Goal: Information Seeking & Learning: Learn about a topic

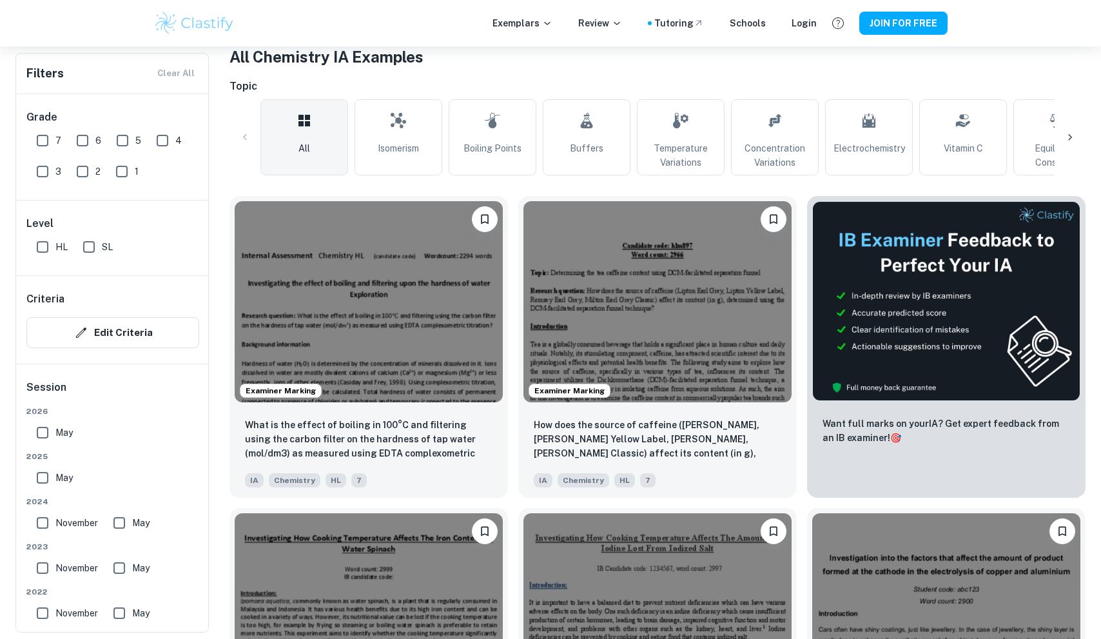
scroll to position [442, 0]
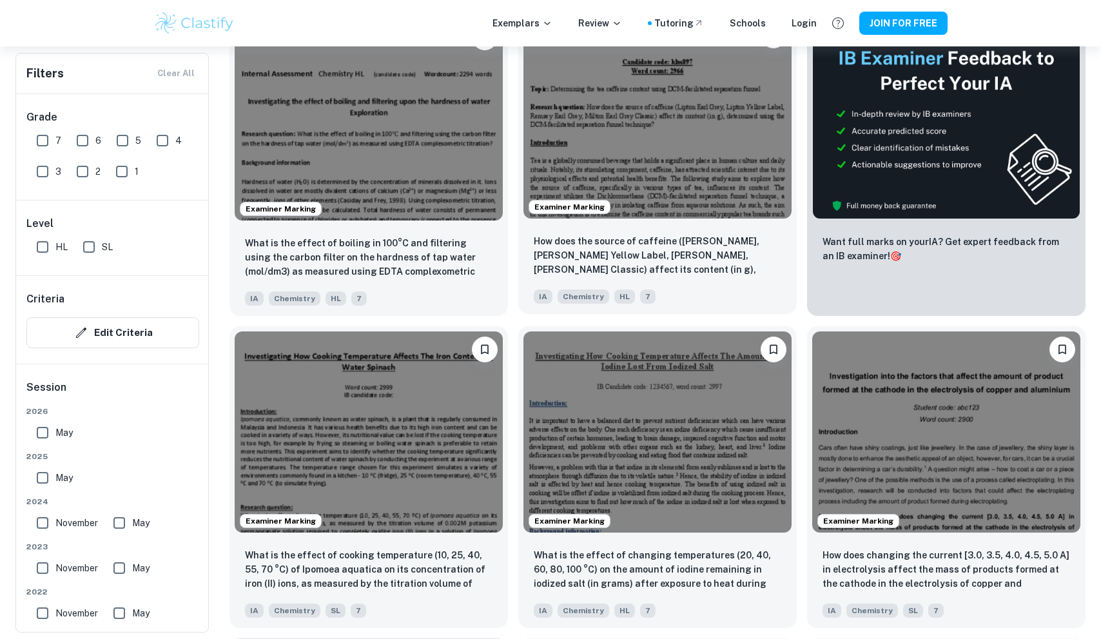
click at [662, 225] on div "How does the source of caffeine ([PERSON_NAME], [PERSON_NAME] Yellow Label, [PE…" at bounding box center [657, 269] width 278 height 90
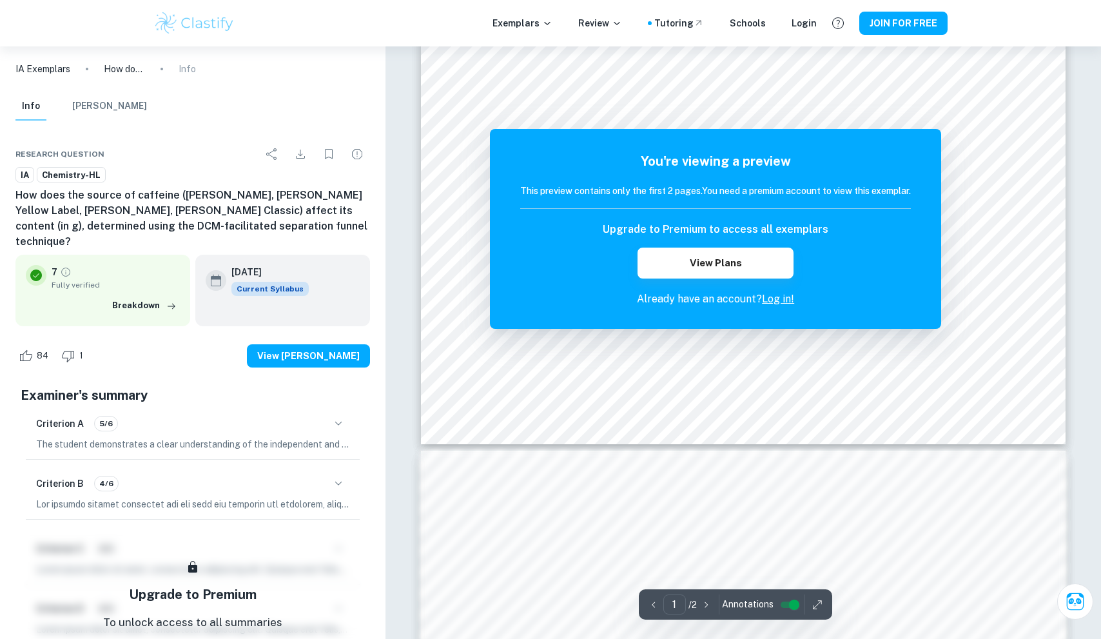
scroll to position [1068, 0]
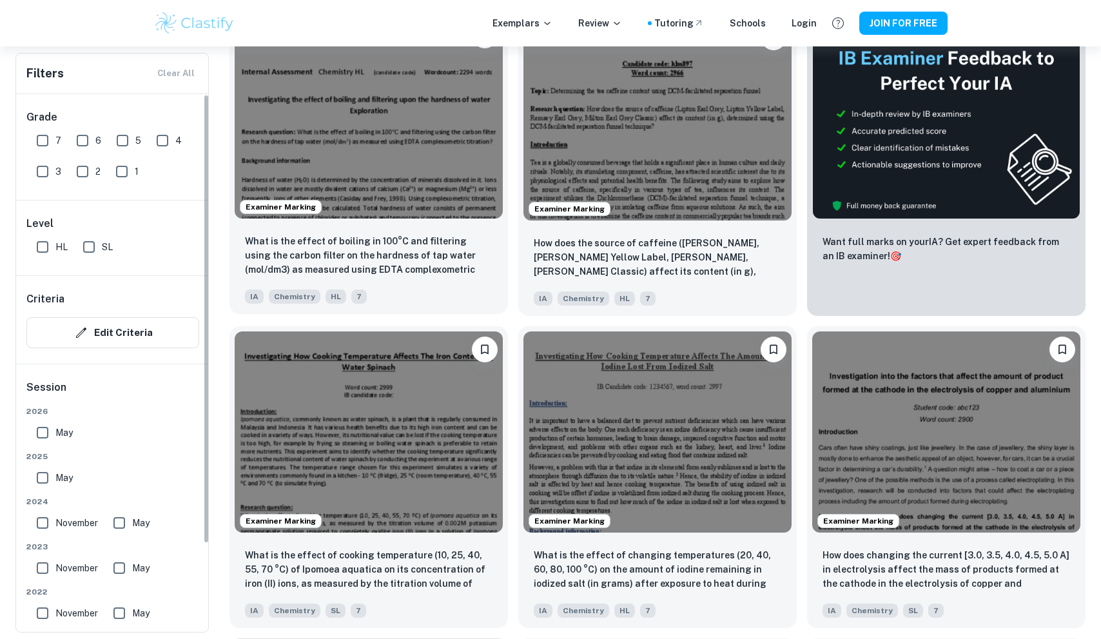
scroll to position [653, 0]
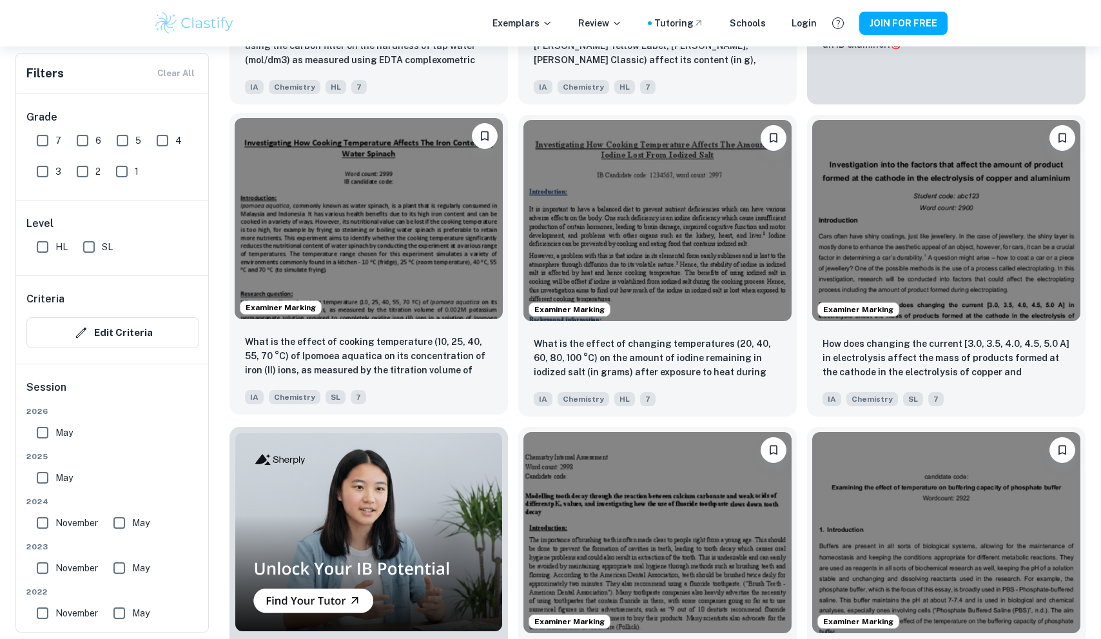
click at [398, 293] on img at bounding box center [369, 218] width 268 height 201
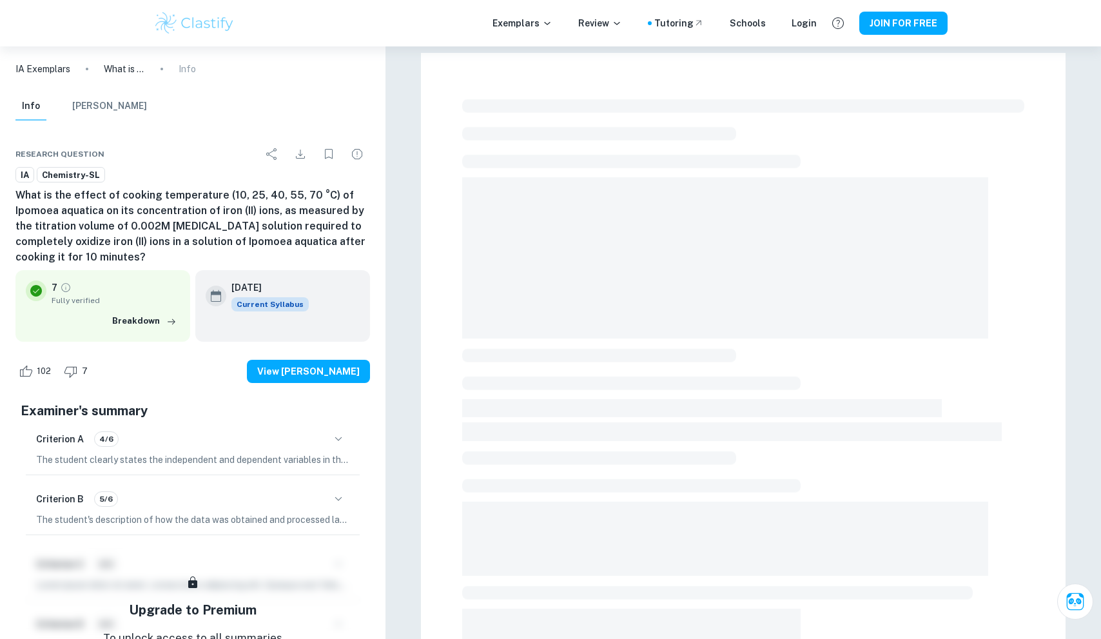
scroll to position [15, 0]
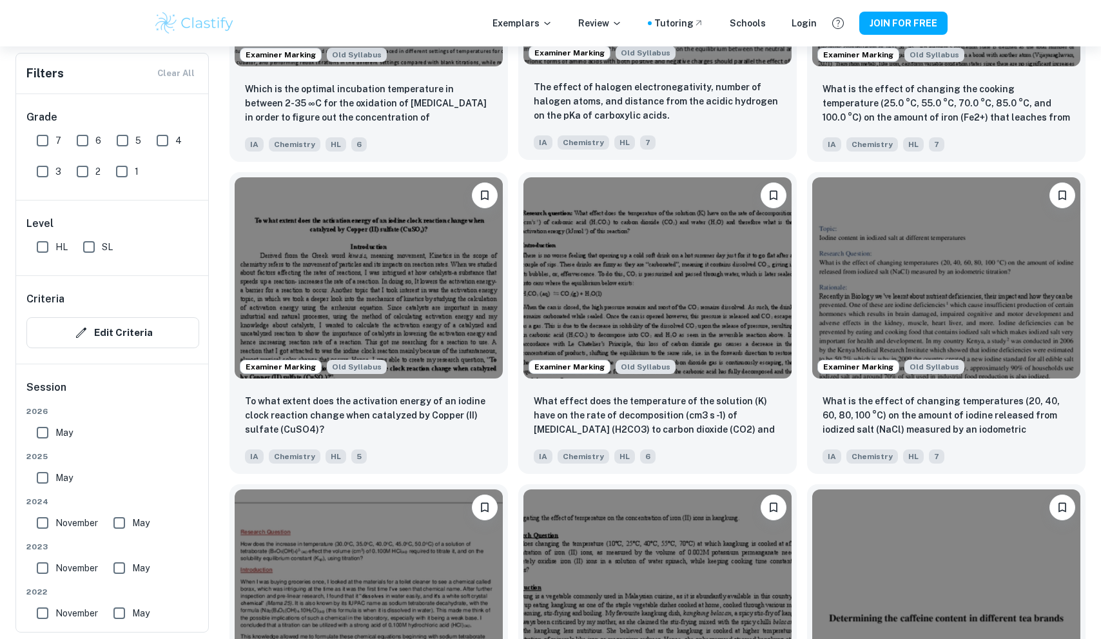
scroll to position [8294, 0]
